Goal: Information Seeking & Learning: Learn about a topic

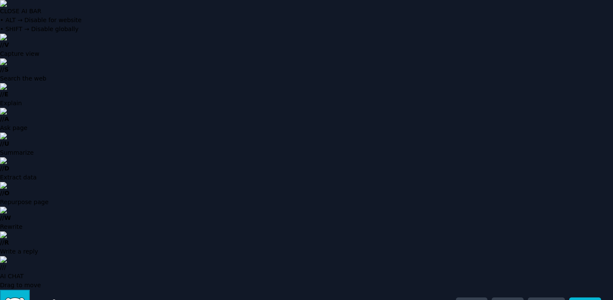
click at [18, 297] on img "Sidebar" at bounding box center [15, 304] width 20 height 15
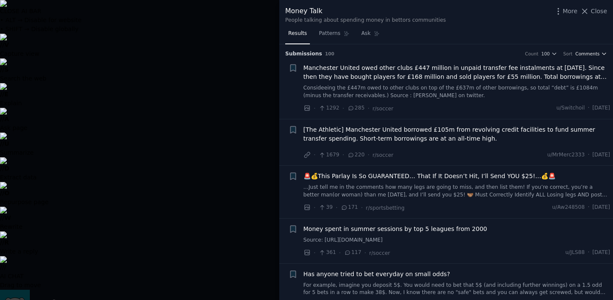
click at [601, 54] on icon "button" at bounding box center [604, 54] width 6 height 6
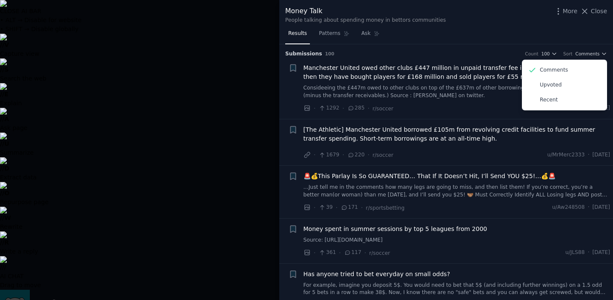
click at [502, 30] on div "Results Patterns Ask" at bounding box center [446, 35] width 334 height 17
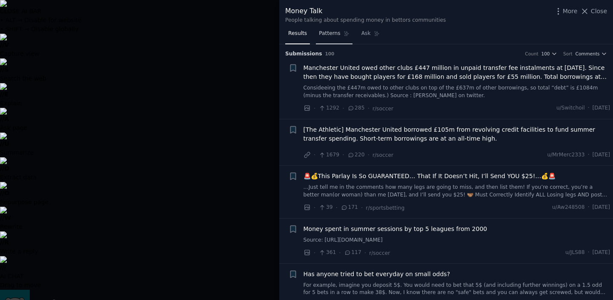
click at [329, 33] on span "Patterns" at bounding box center [329, 34] width 21 height 8
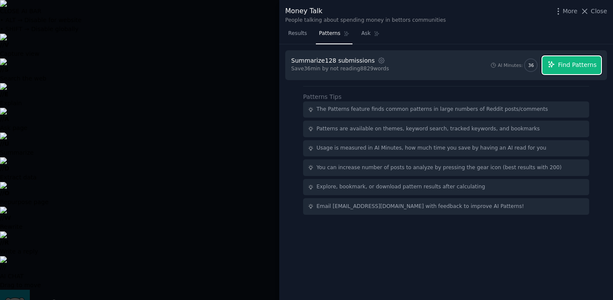
click at [569, 68] on span "Find Patterns" at bounding box center [577, 64] width 39 height 9
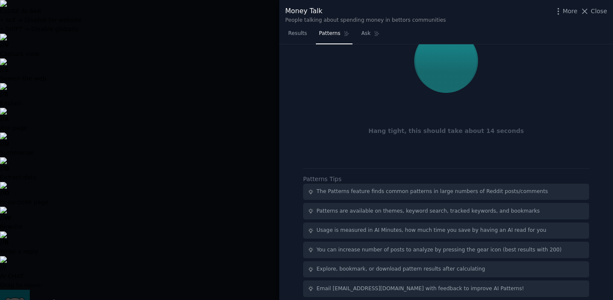
scroll to position [37, 0]
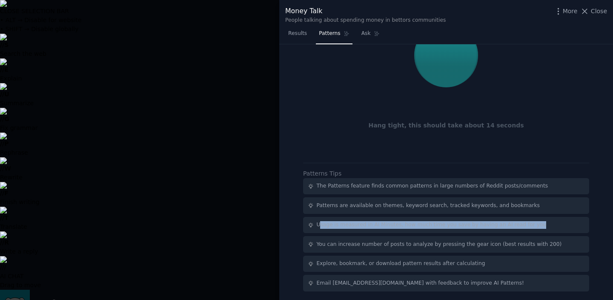
drag, startPoint x: 321, startPoint y: 225, endPoint x: 393, endPoint y: 229, distance: 72.1
click at [393, 229] on div "Usage is measured in AI Minutes, how much time you save by having an AI read fo…" at bounding box center [446, 225] width 286 height 17
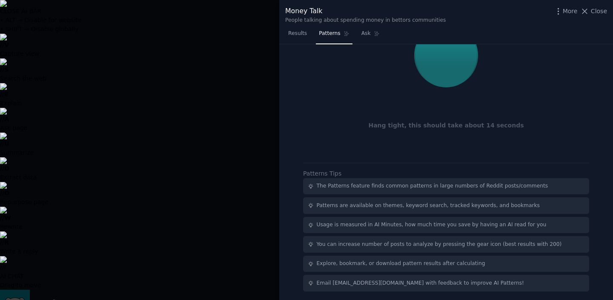
click at [388, 227] on div "Usage is measured in AI Minutes, how much time you save by having an AI read fo…" at bounding box center [432, 225] width 230 height 8
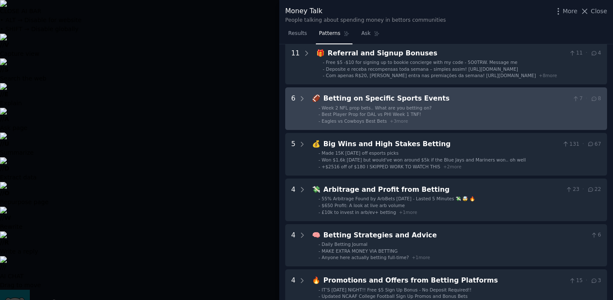
scroll to position [43, 0]
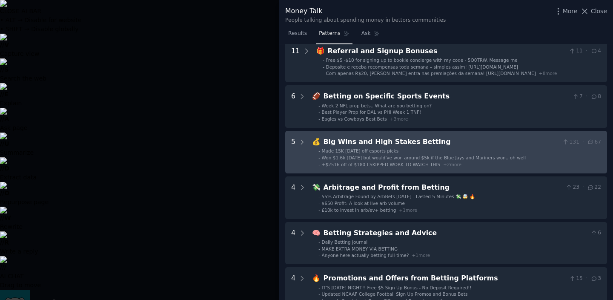
click at [469, 142] on div "Big Wins and High Stakes Betting" at bounding box center [442, 142] width 236 height 11
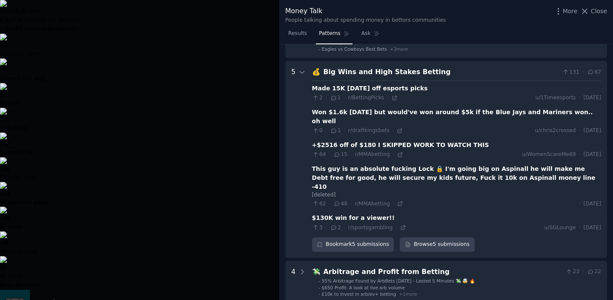
scroll to position [129, 0]
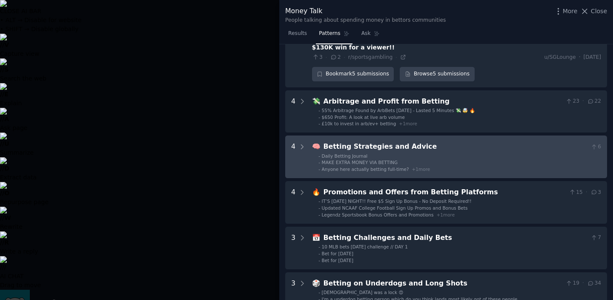
click at [437, 153] on li "- Daily Betting Journal" at bounding box center [460, 156] width 283 height 6
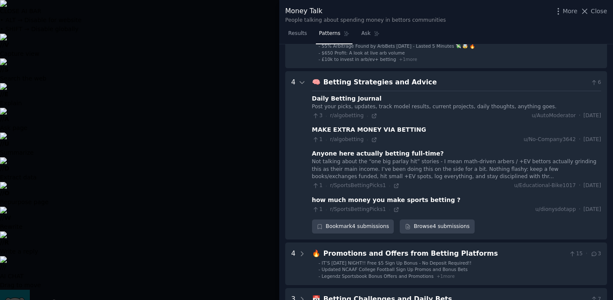
scroll to position [357, 0]
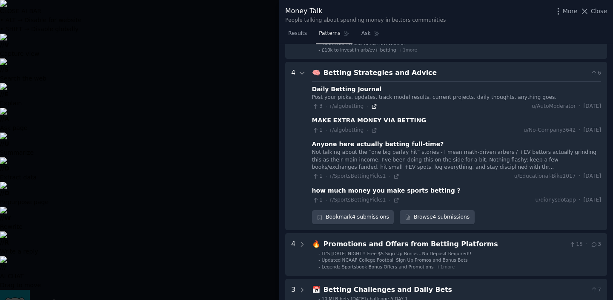
click at [374, 104] on icon at bounding box center [374, 107] width 6 height 6
